Goal: Task Accomplishment & Management: Use online tool/utility

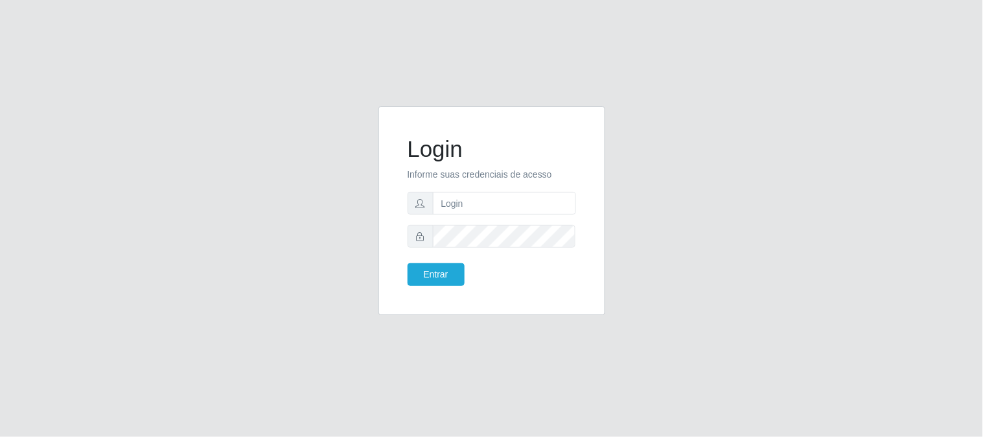
click at [485, 204] on input "text" at bounding box center [504, 203] width 143 height 23
type input "[EMAIL_ADDRESS][DOMAIN_NAME]"
click at [408, 263] on button "Entrar" at bounding box center [436, 274] width 57 height 23
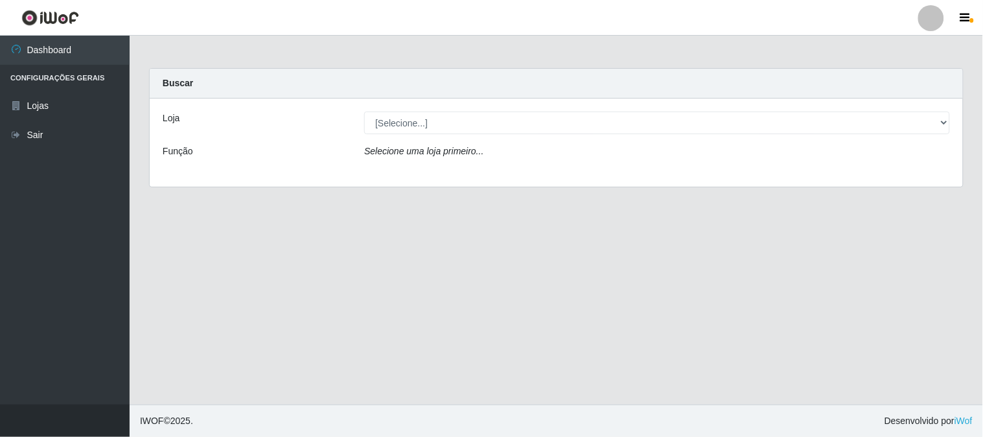
click at [951, 122] on div "[Selecione...] Queiroz Atacadão - [GEOGRAPHIC_DATA]" at bounding box center [656, 122] width 605 height 23
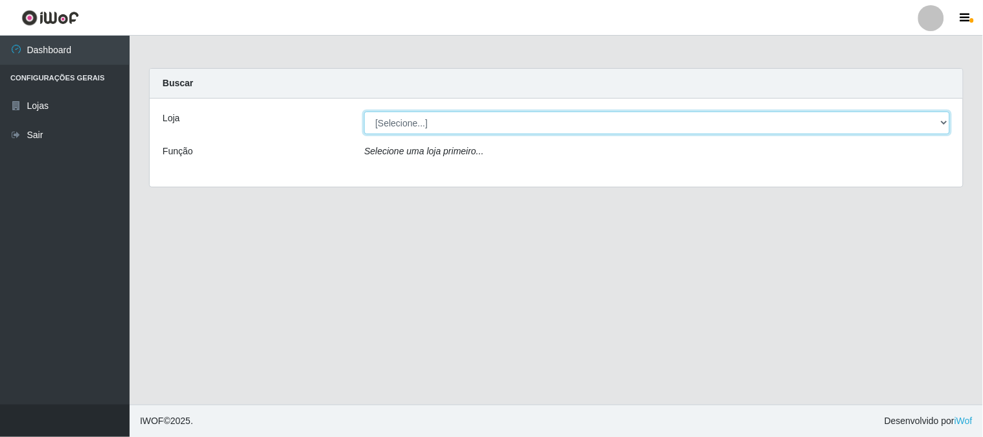
drag, startPoint x: 942, startPoint y: 124, endPoint x: 949, endPoint y: 121, distance: 7.0
click at [949, 121] on select "[Selecione...] Queiroz Atacadão - [GEOGRAPHIC_DATA]" at bounding box center [657, 122] width 586 height 23
select select "464"
click at [364, 111] on select "[Selecione...] Queiroz Atacadão - [GEOGRAPHIC_DATA]" at bounding box center [657, 122] width 586 height 23
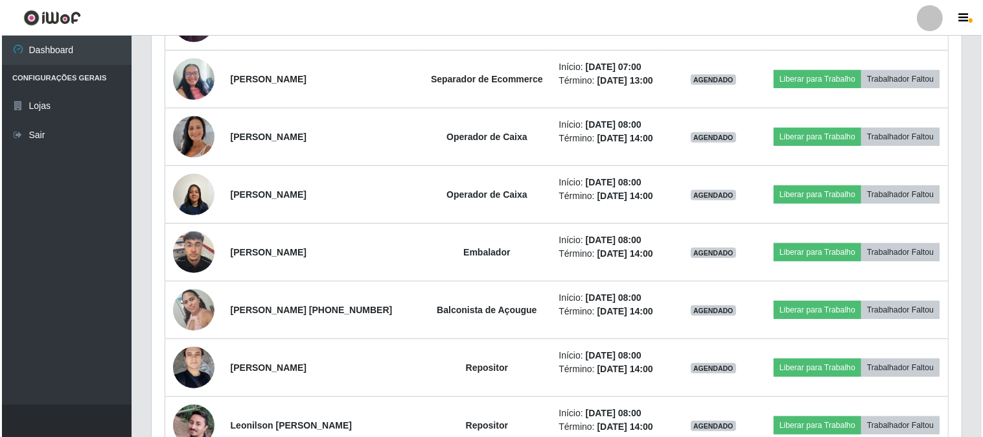
scroll to position [431, 0]
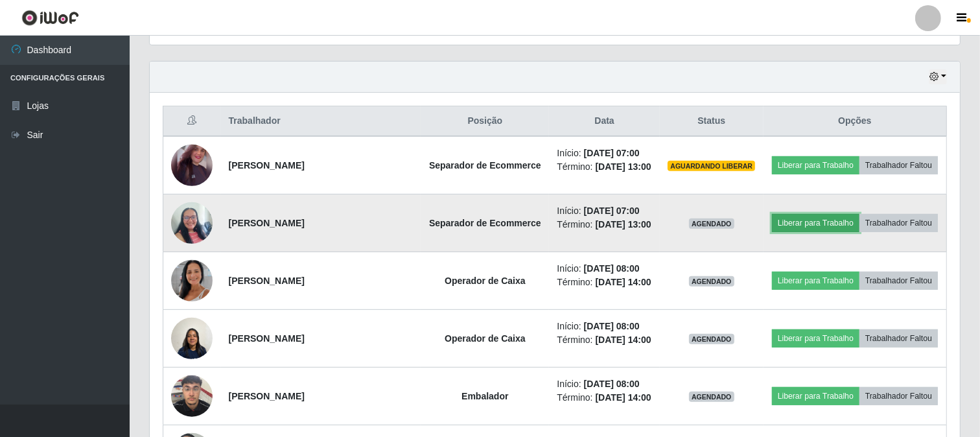
click at [842, 224] on button "Liberar para Trabalho" at bounding box center [815, 223] width 87 height 18
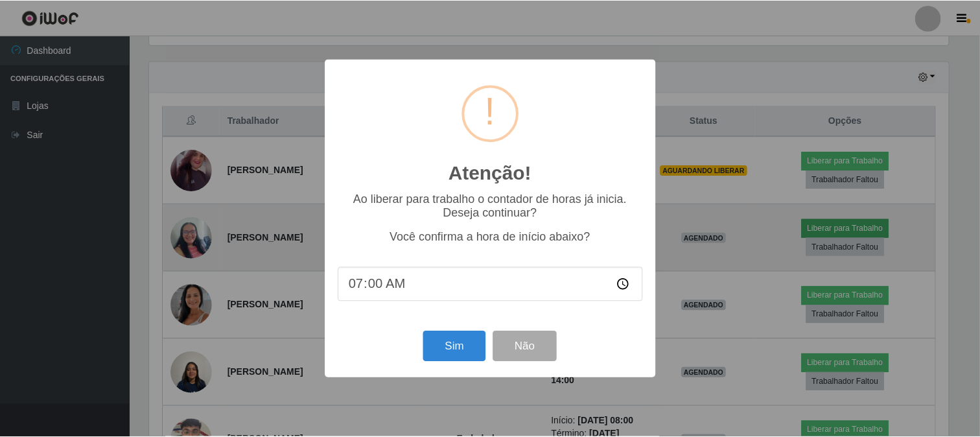
scroll to position [268, 801]
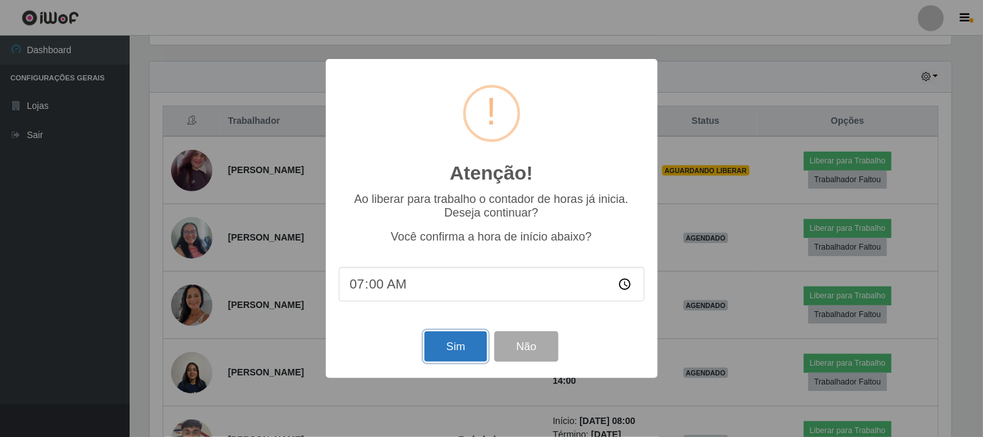
click at [470, 353] on button "Sim" at bounding box center [455, 346] width 63 height 30
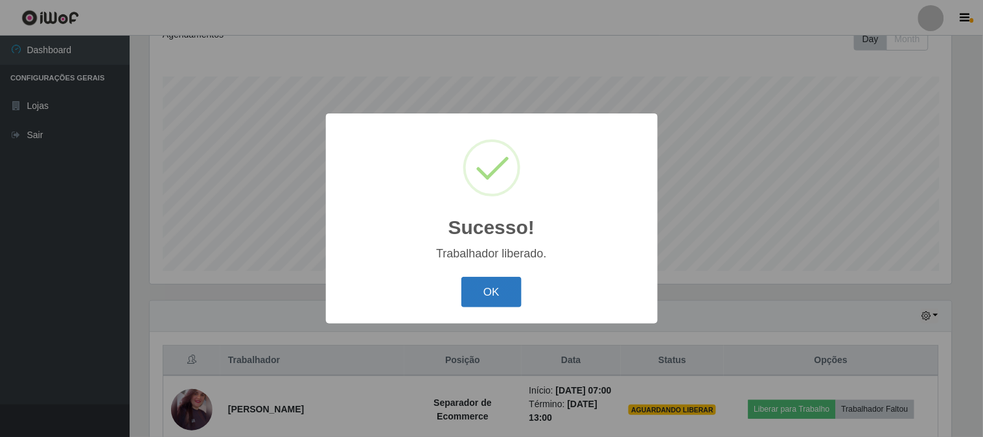
click at [480, 303] on button "OK" at bounding box center [491, 292] width 60 height 30
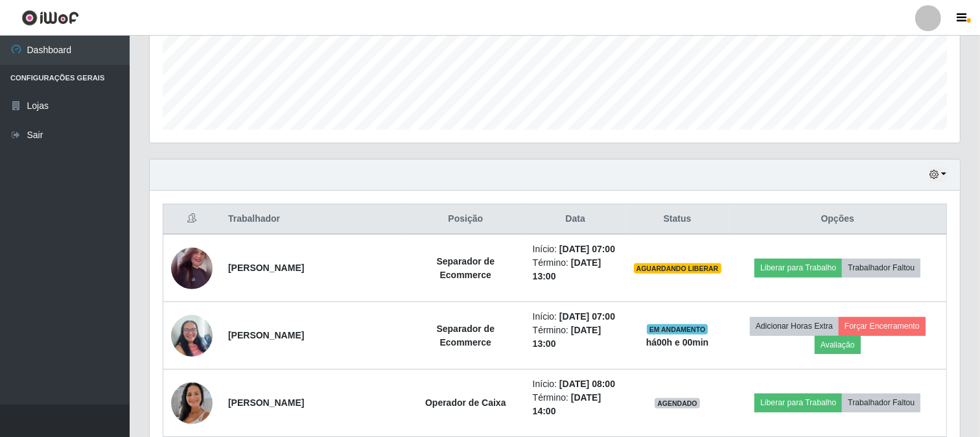
scroll to position [409, 0]
